Goal: Information Seeking & Learning: Check status

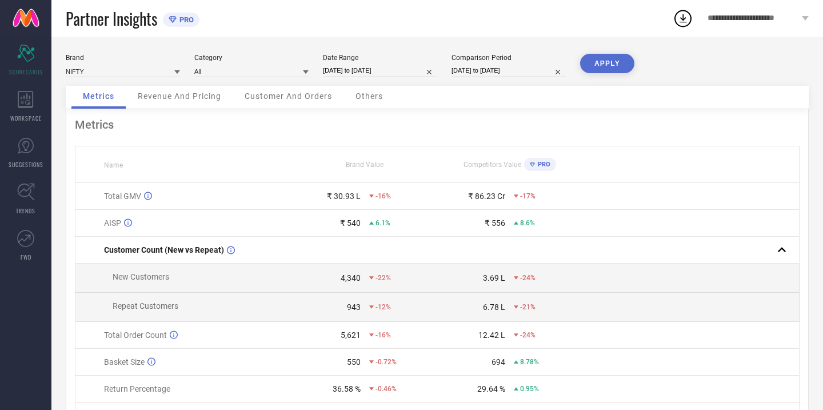
select select "5"
select select "2025"
select select "6"
select select "2025"
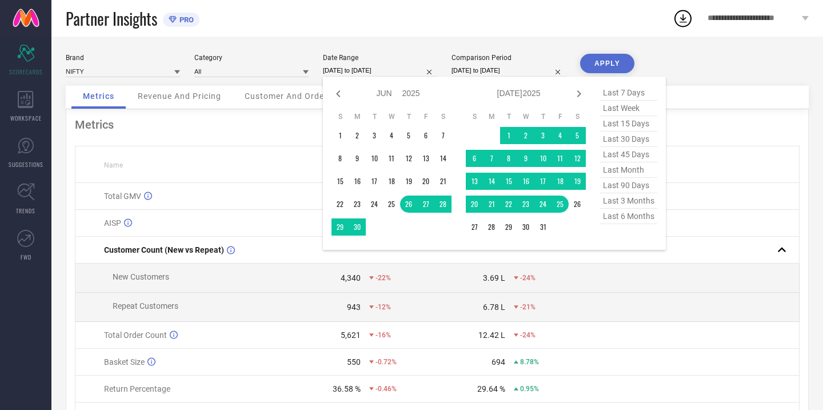
click at [420, 70] on input "[DATE] to [DATE]" at bounding box center [380, 71] width 114 height 12
click at [623, 110] on span "last week" at bounding box center [628, 108] width 57 height 15
type input "[DATE] to [DATE]"
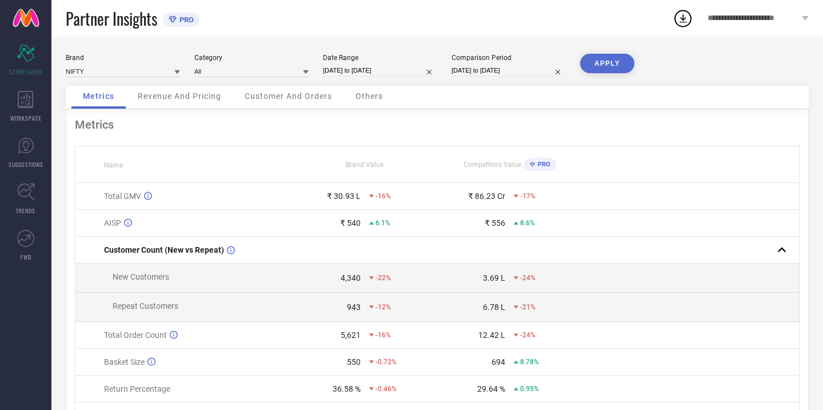
select select "4"
select select "2025"
select select "5"
select select "2025"
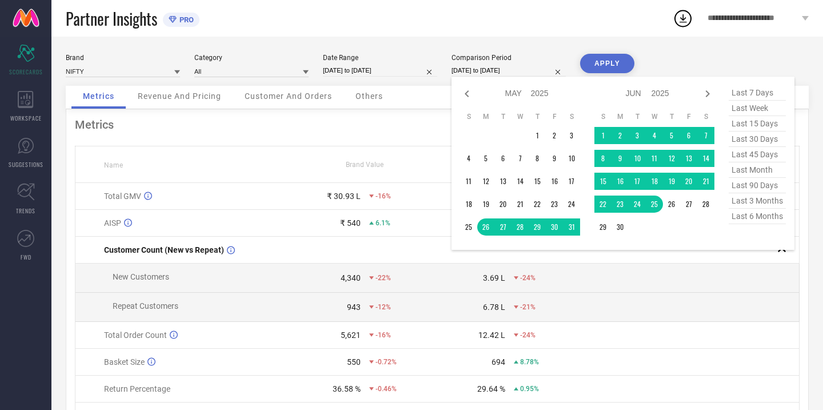
click at [523, 69] on input "[DATE] to [DATE]" at bounding box center [508, 71] width 114 height 12
click at [752, 123] on span "last 15 days" at bounding box center [756, 123] width 57 height 15
type input "[DATE] to [DATE]"
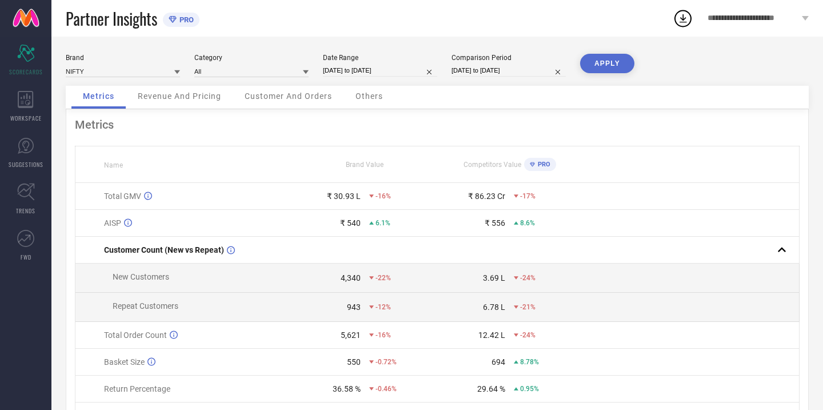
click at [617, 65] on button "APPLY" at bounding box center [607, 63] width 54 height 19
click at [183, 100] on span "Revenue And Pricing" at bounding box center [179, 95] width 83 height 9
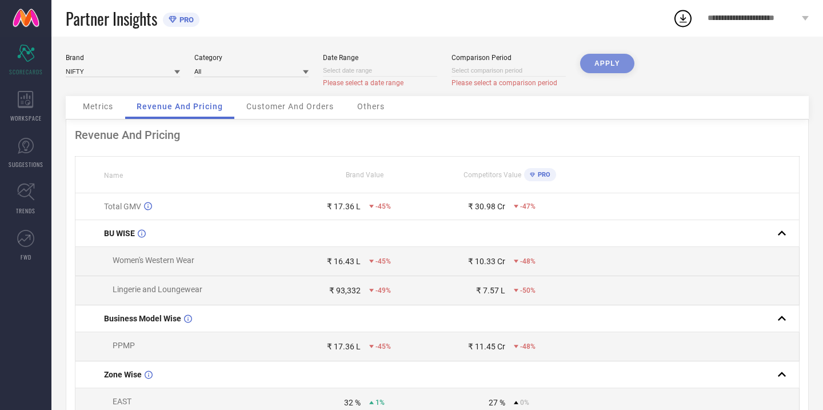
select select "8"
select select "2025"
select select "9"
select select "2025"
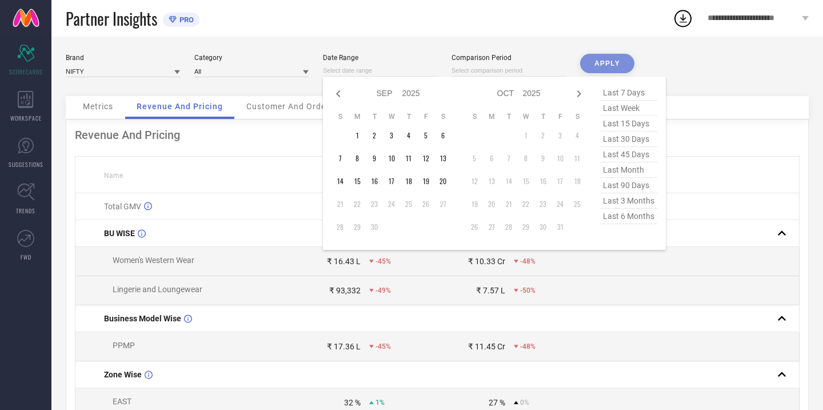
click at [376, 70] on input at bounding box center [380, 71] width 114 height 12
click at [627, 139] on span "last 30 days" at bounding box center [628, 138] width 57 height 15
type input "[DATE] to [DATE]"
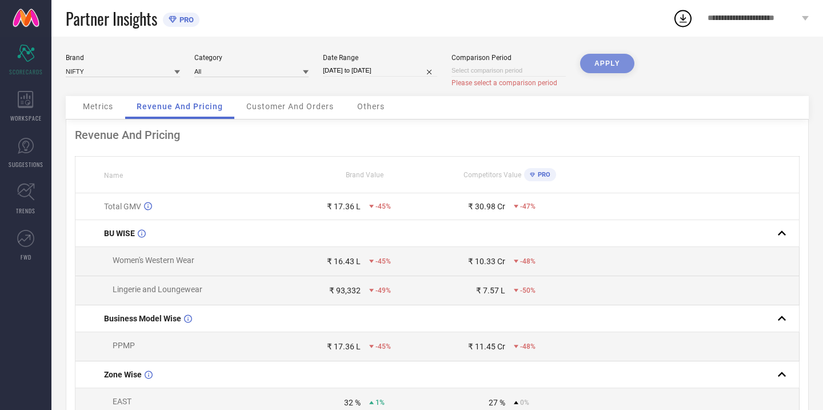
click at [484, 64] on div "Comparison Period Please select a comparison period" at bounding box center [508, 71] width 114 height 34
select select "8"
select select "2025"
select select "9"
select select "2025"
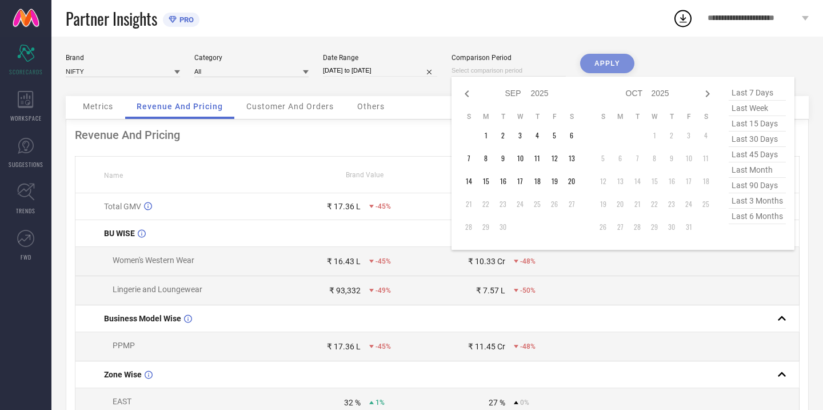
click at [512, 72] on input at bounding box center [508, 71] width 114 height 12
click at [467, 91] on icon at bounding box center [466, 93] width 4 height 7
select select "7"
select select "2025"
select select "8"
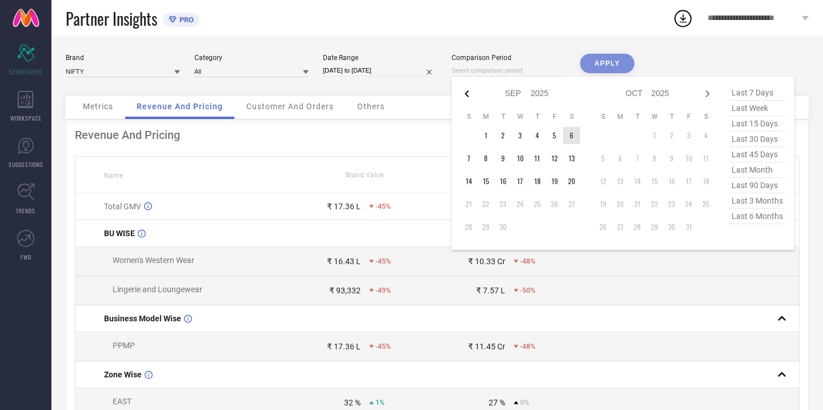
select select "2025"
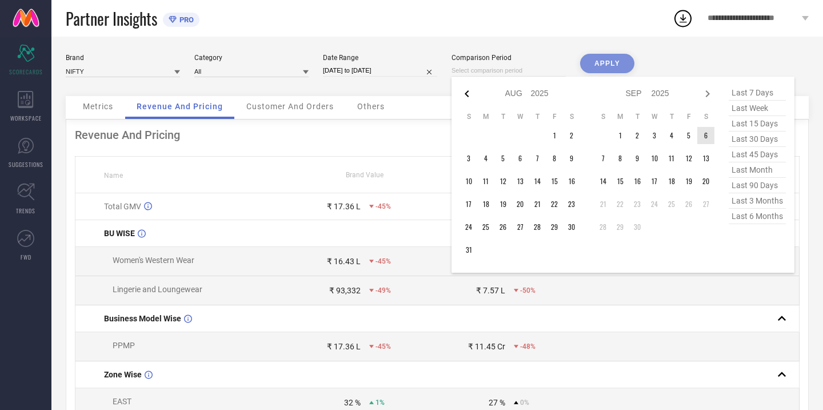
click at [467, 92] on icon at bounding box center [466, 93] width 4 height 7
select select "6"
select select "2025"
select select "7"
select select "2025"
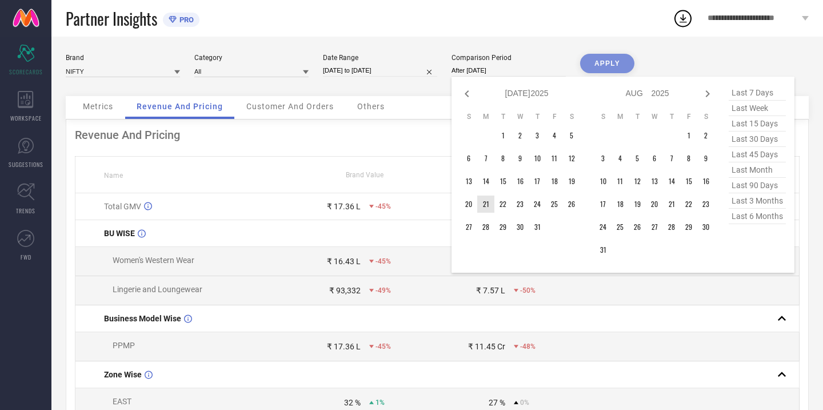
click at [484, 199] on td "21" at bounding box center [485, 203] width 17 height 17
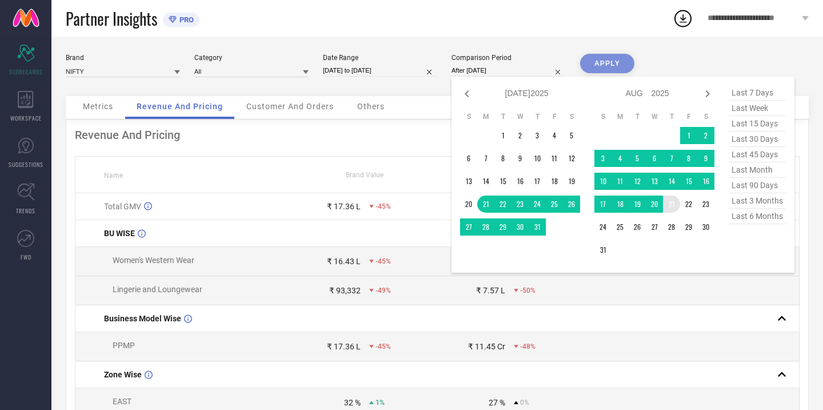
type input "[DATE] to [DATE]"
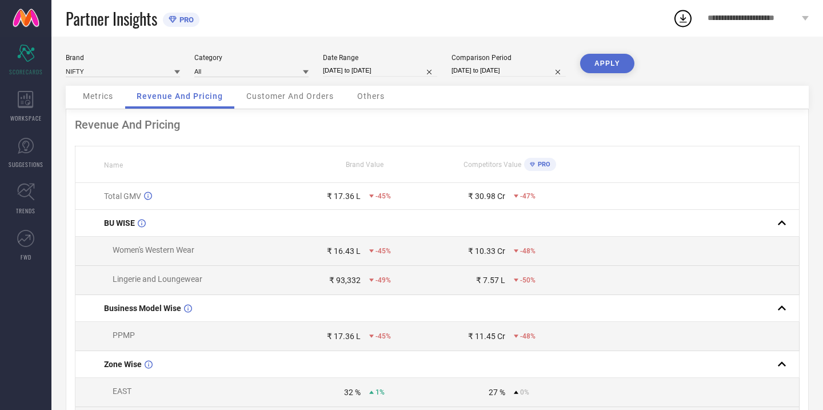
click at [619, 62] on button "APPLY" at bounding box center [607, 63] width 54 height 19
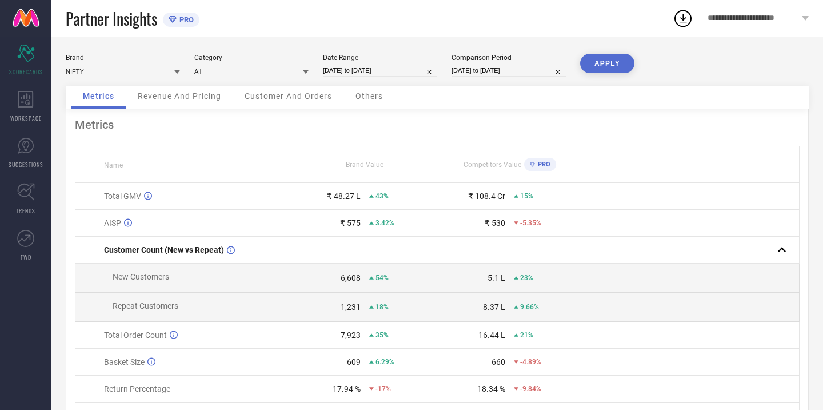
click at [185, 91] on div "Revenue And Pricing" at bounding box center [179, 97] width 106 height 23
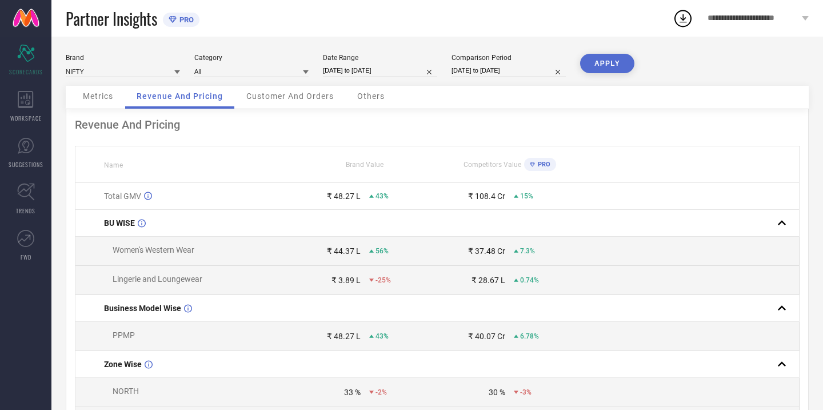
click at [305, 99] on span "Customer And Orders" at bounding box center [289, 95] width 87 height 9
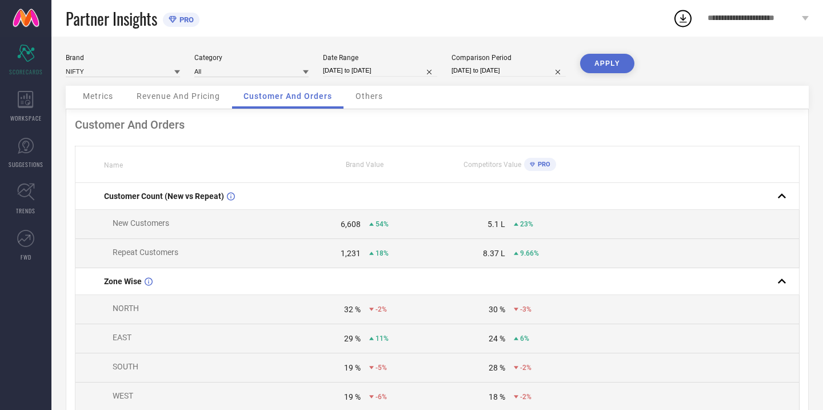
click at [366, 95] on span "Others" at bounding box center [368, 95] width 27 height 9
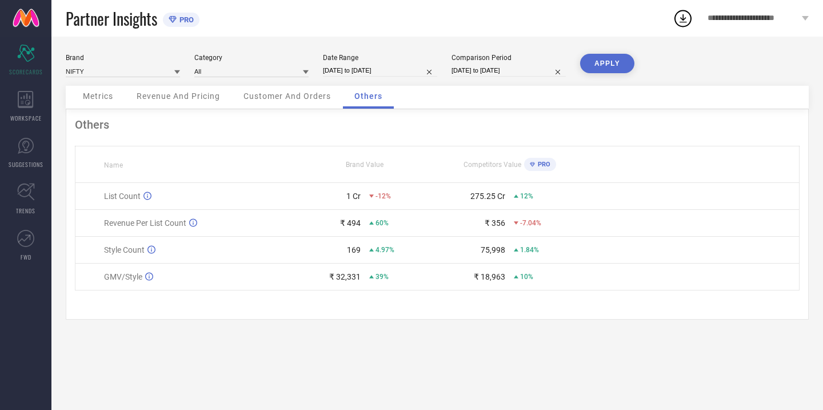
click at [290, 103] on div "Customer And Orders" at bounding box center [287, 97] width 110 height 23
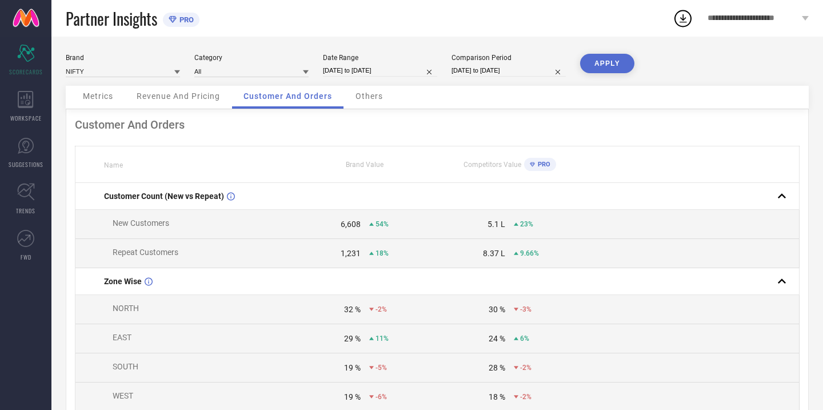
click at [170, 97] on span "Revenue And Pricing" at bounding box center [178, 95] width 83 height 9
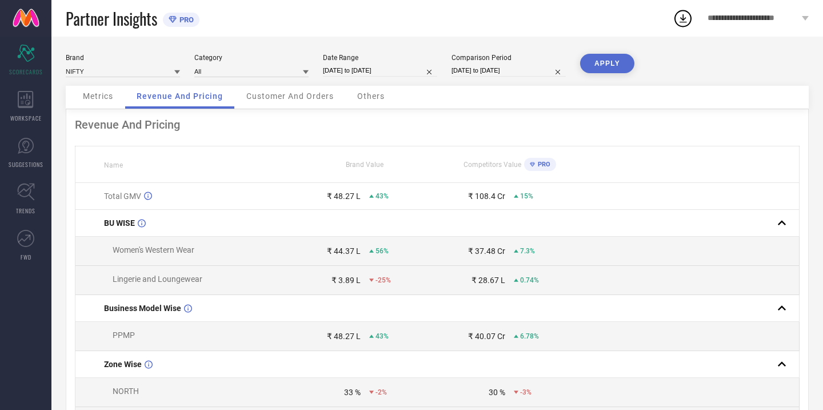
click at [95, 102] on div "Metrics" at bounding box center [97, 97] width 53 height 23
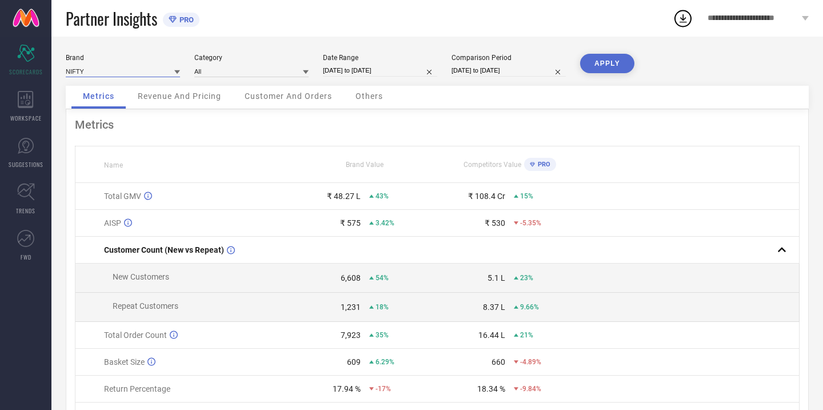
click at [170, 69] on input at bounding box center [123, 71] width 114 height 12
